Goal: Information Seeking & Learning: Learn about a topic

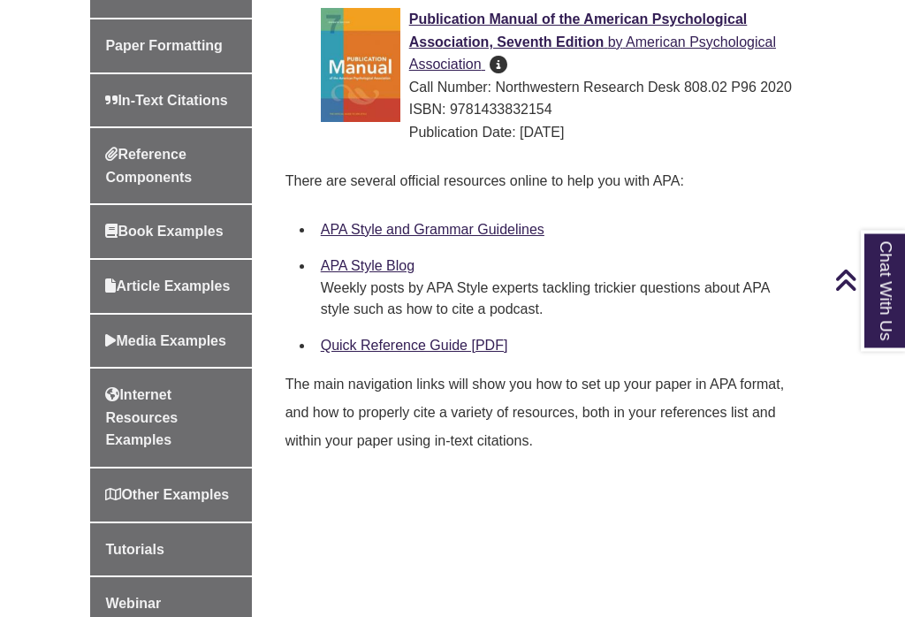
scroll to position [689, 0]
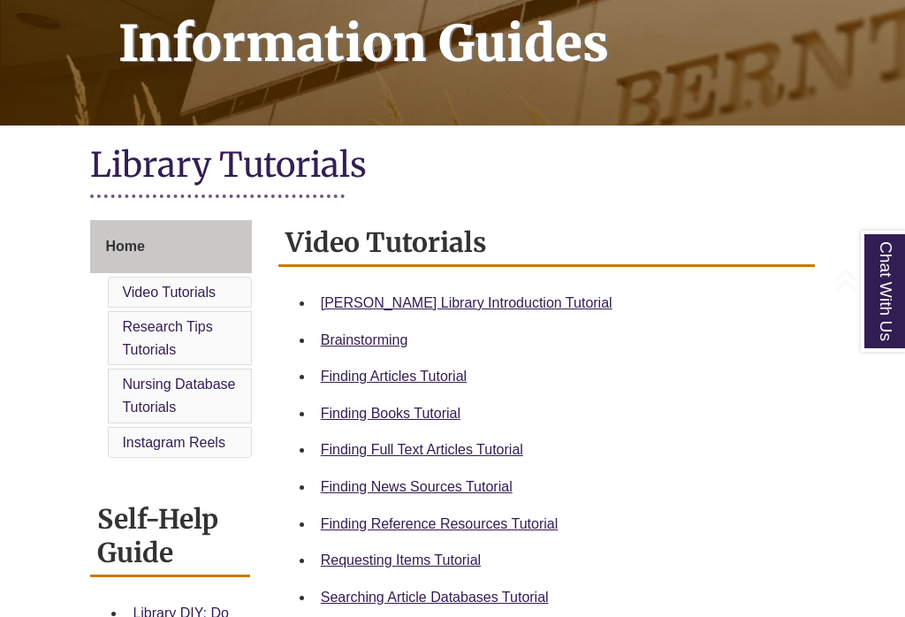
scroll to position [303, 0]
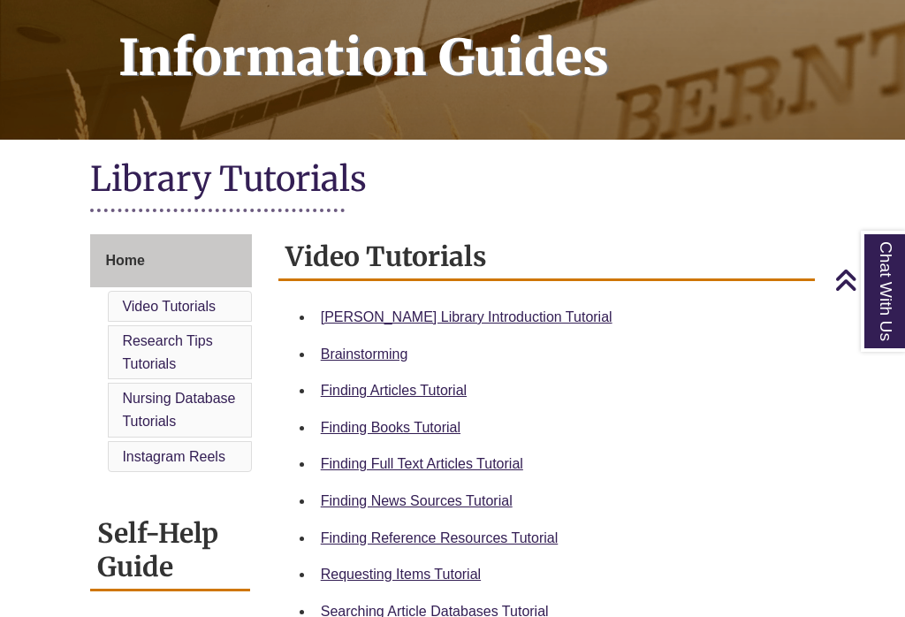
scroll to position [295, 0]
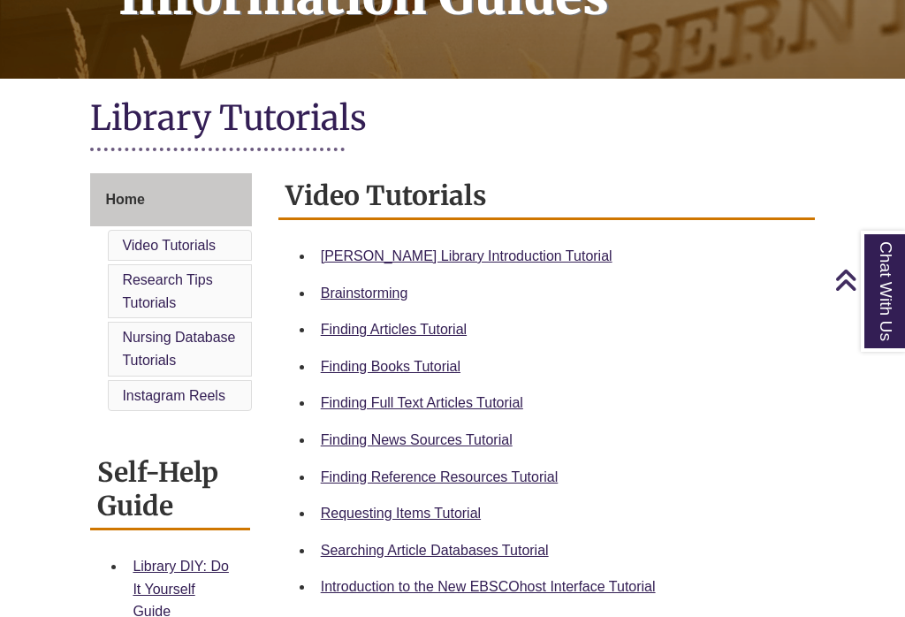
scroll to position [346, 0]
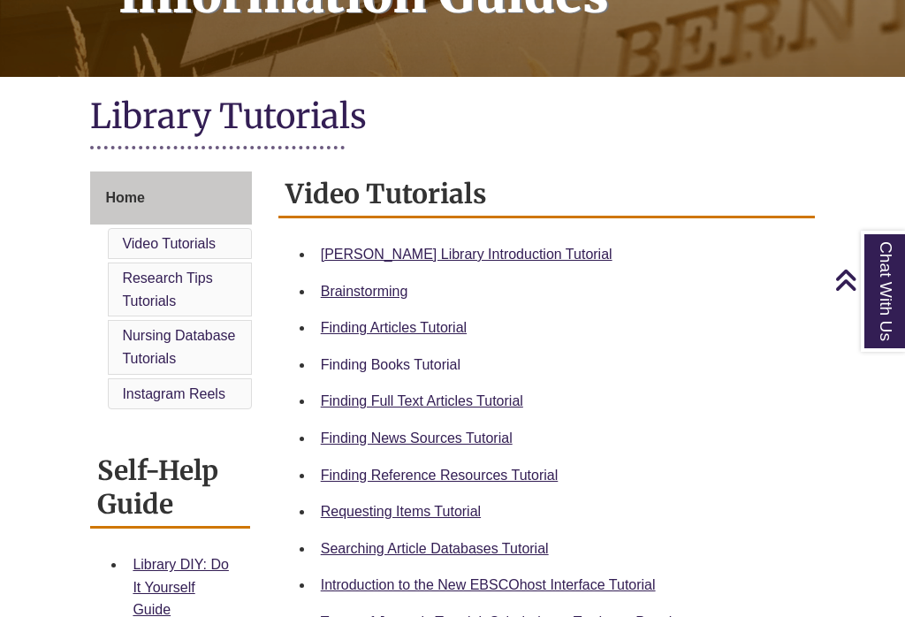
click at [410, 357] on link "Finding Books Tutorial" at bounding box center [391, 364] width 140 height 15
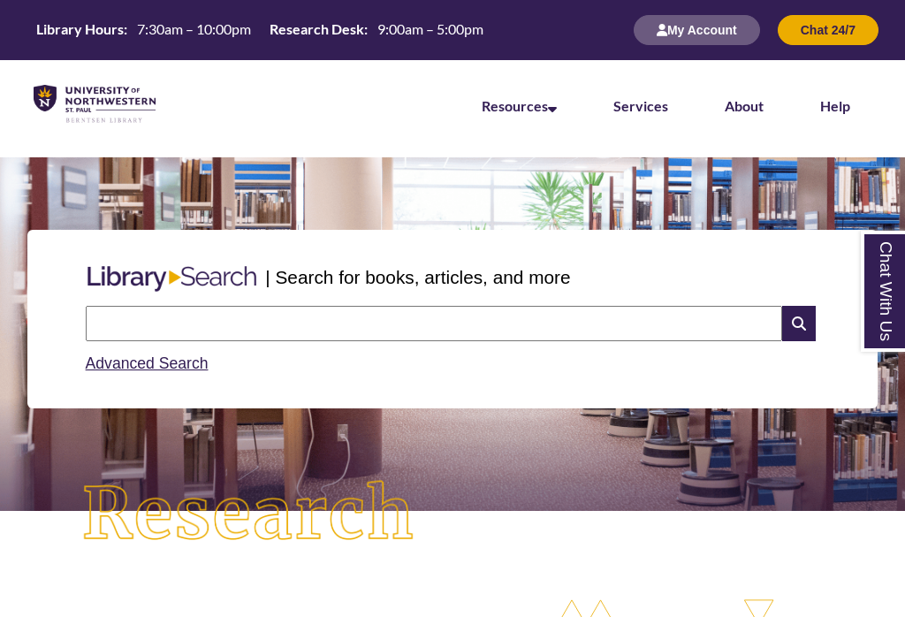
click at [382, 326] on input "text" at bounding box center [434, 323] width 696 height 35
click at [318, 323] on input "text" at bounding box center [434, 323] width 696 height 35
type input "**********"
